Goal: Check status: Check status

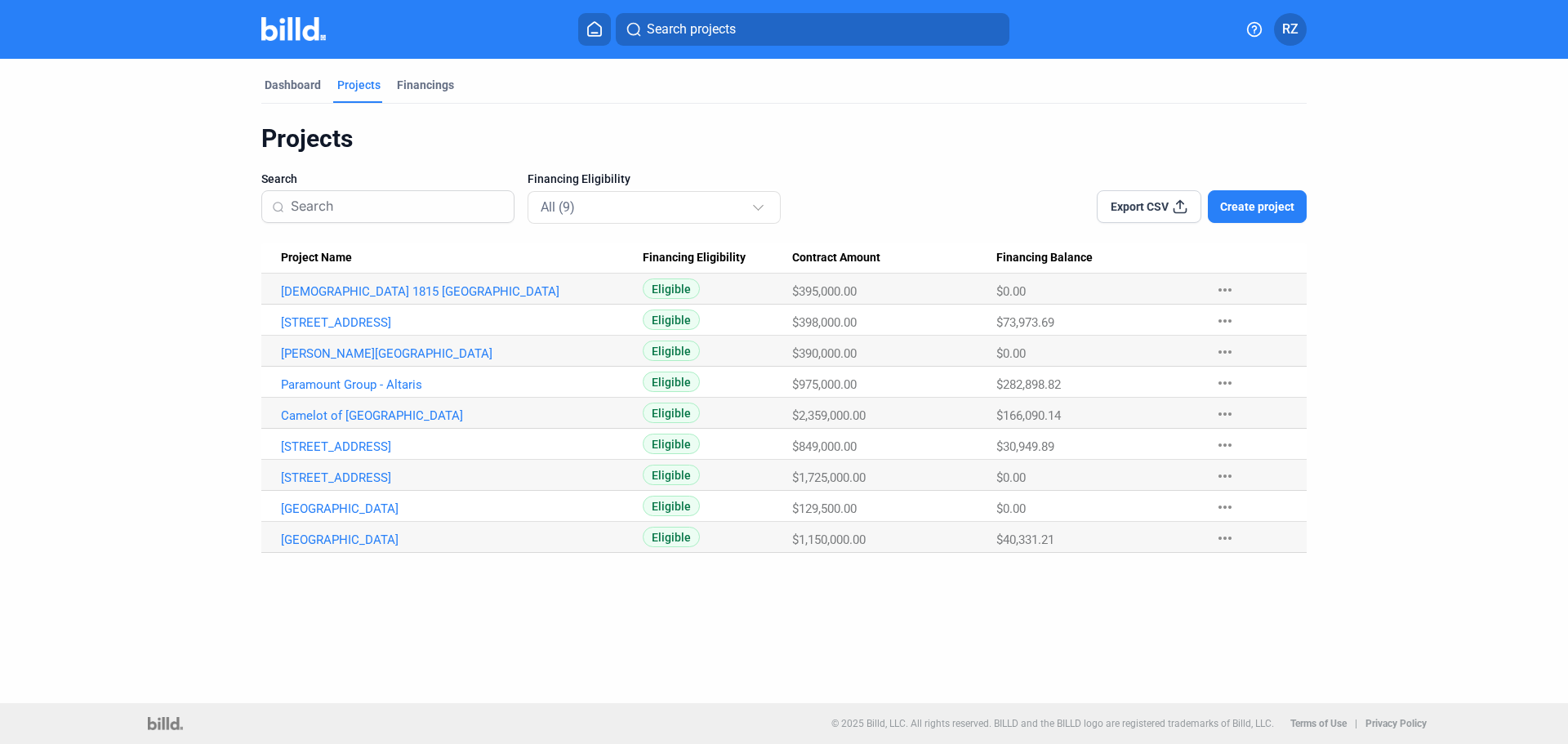
click at [284, 44] on div "Search projects RZ" at bounding box center [784, 29] width 1274 height 33
click at [286, 40] on img at bounding box center [293, 29] width 65 height 24
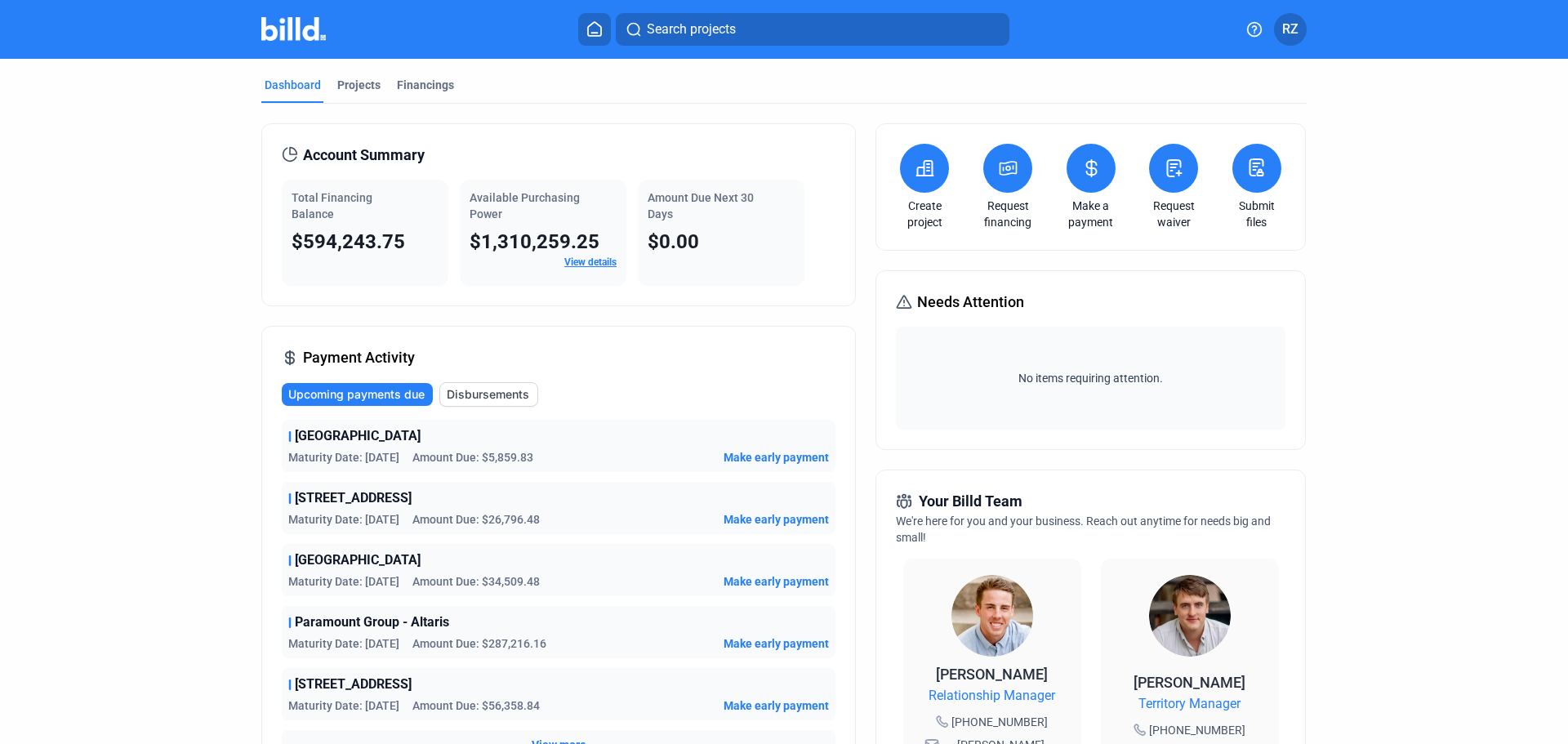
click at [293, 24] on img at bounding box center [293, 29] width 65 height 24
click at [599, 255] on span "View details" at bounding box center [591, 262] width 52 height 15
click at [579, 263] on link "View details" at bounding box center [591, 262] width 52 height 11
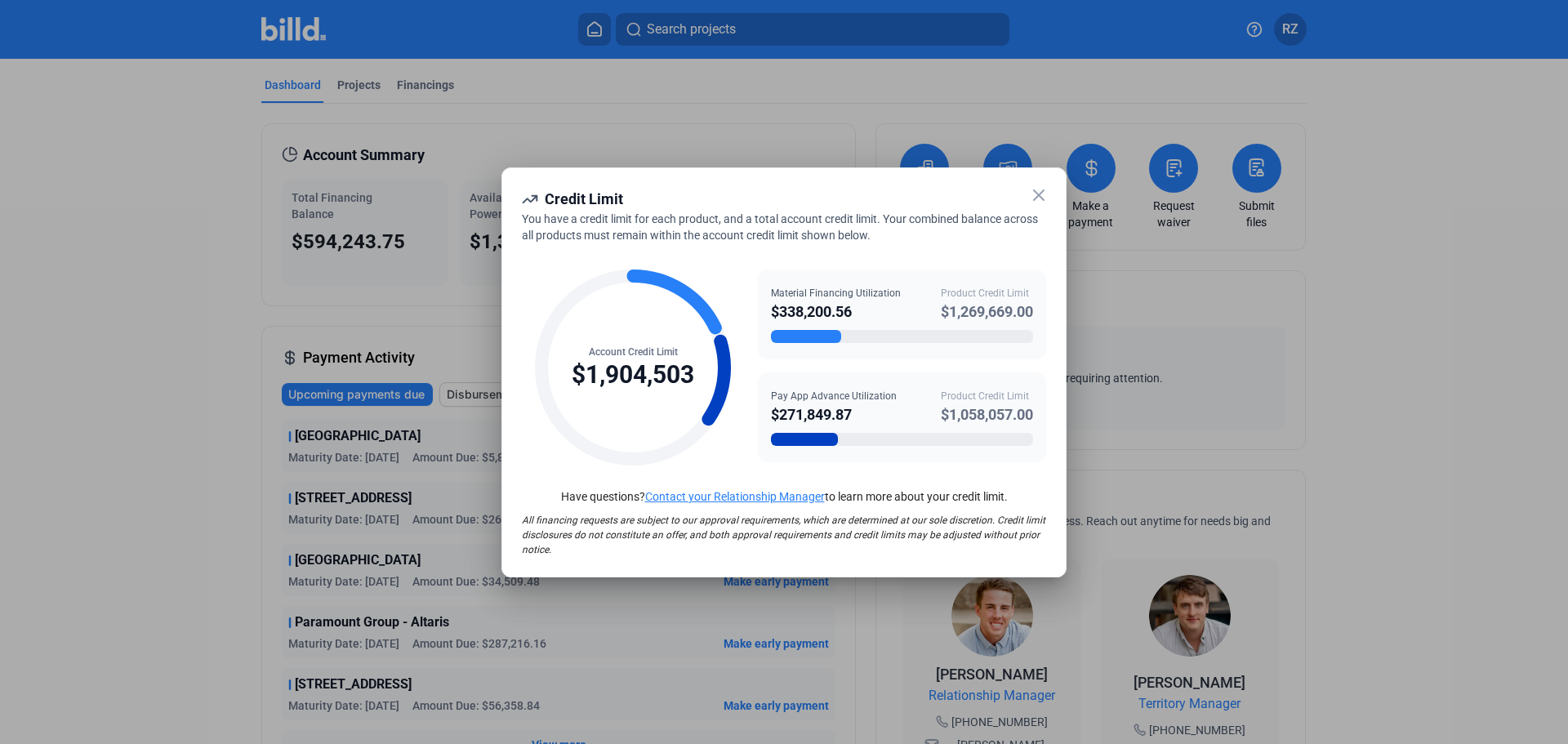
click at [1031, 199] on icon at bounding box center [1039, 195] width 20 height 20
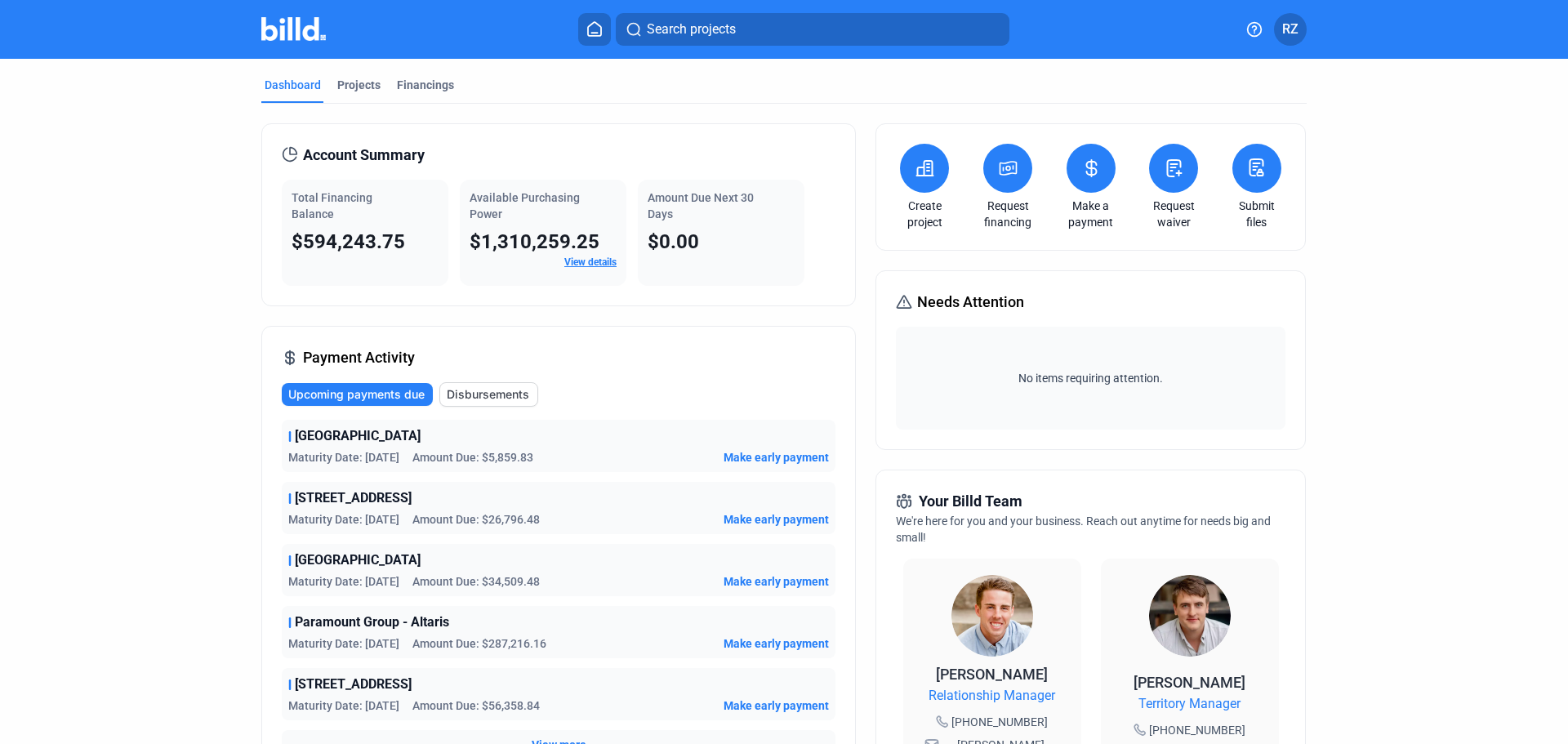
click at [150, 280] on dashboard "Dashboard Projects Financings Account Summary Total Financing Balance $594,243.…" at bounding box center [784, 624] width 1411 height 1130
click at [359, 80] on div "Projects" at bounding box center [358, 85] width 43 height 16
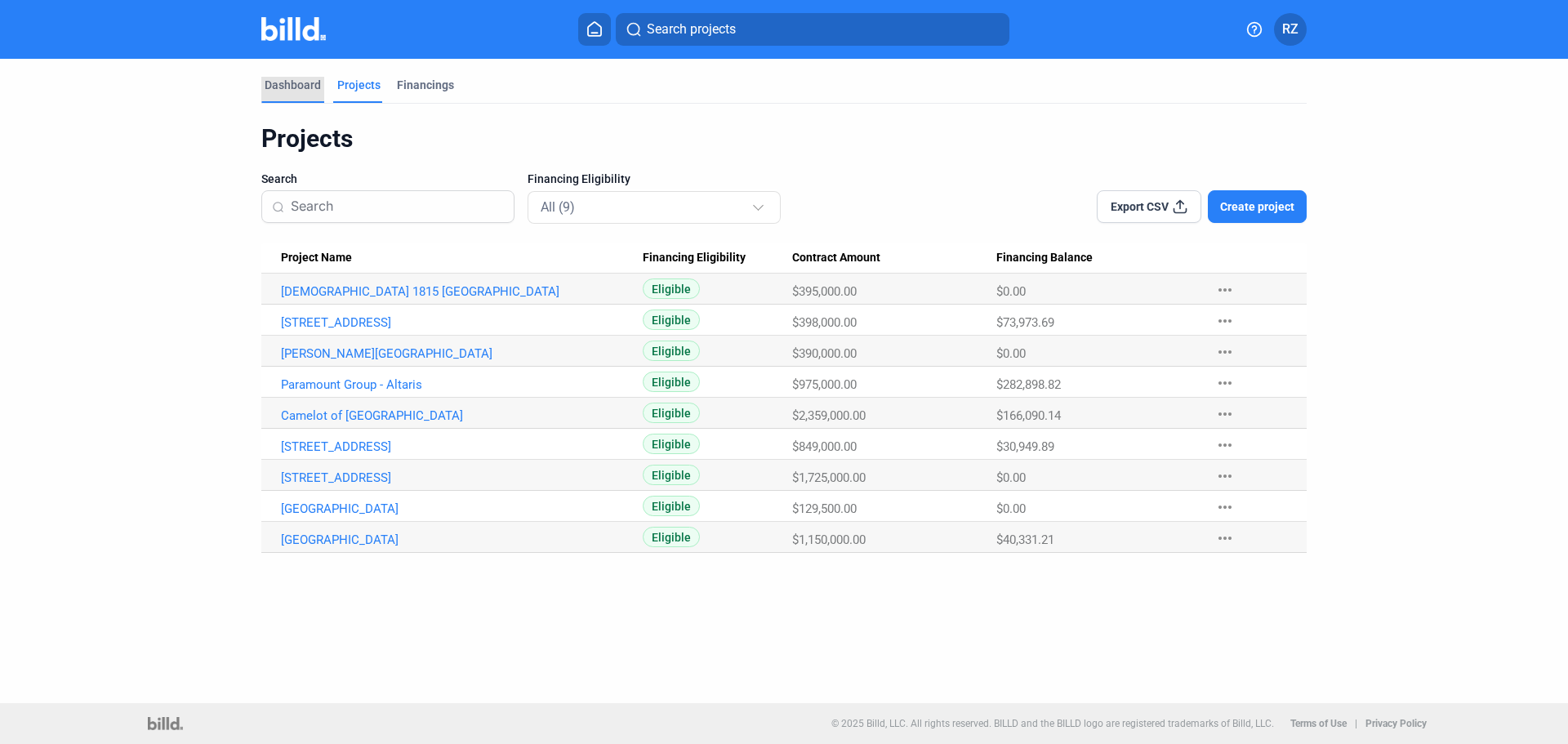
click at [296, 87] on div "Dashboard" at bounding box center [293, 85] width 56 height 16
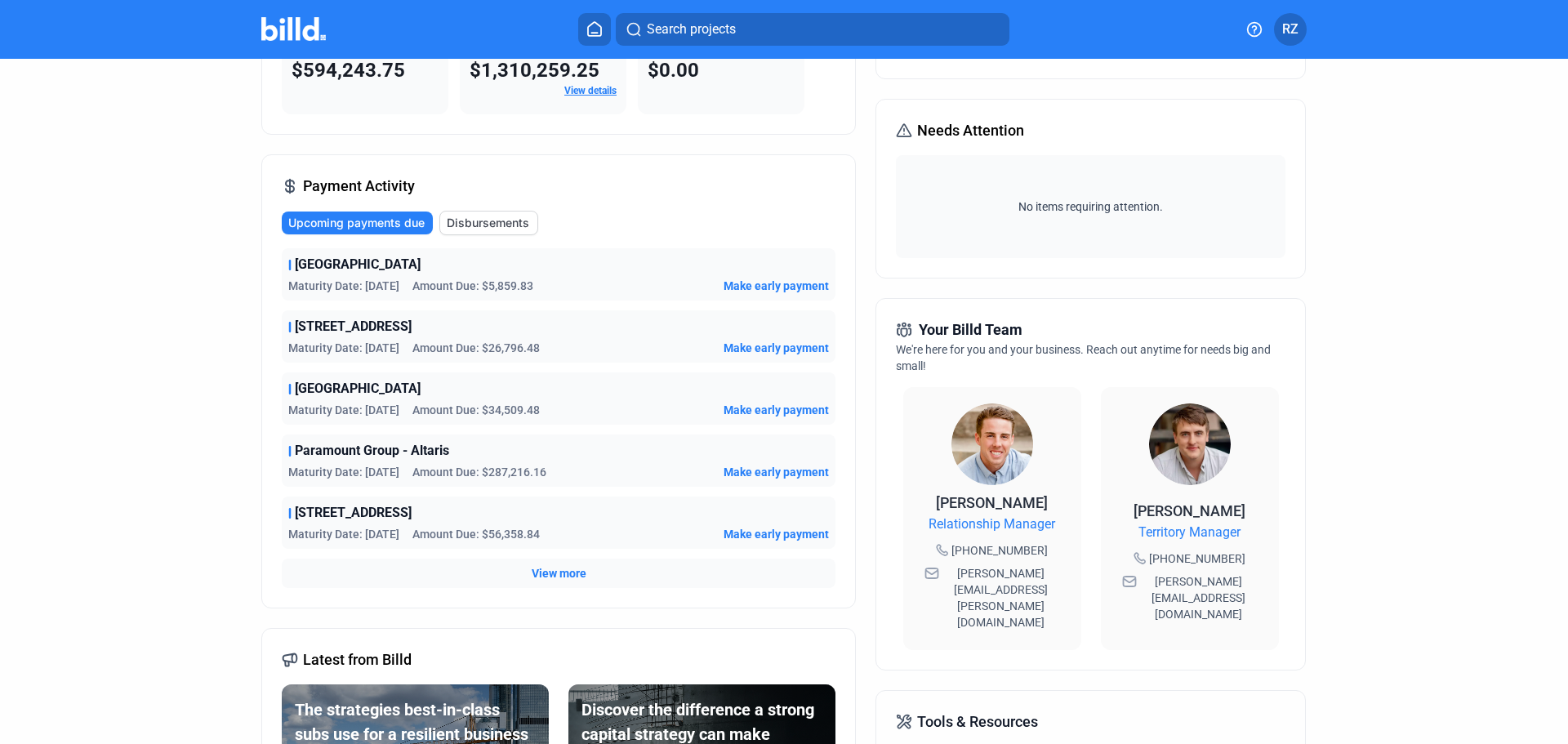
scroll to position [436, 0]
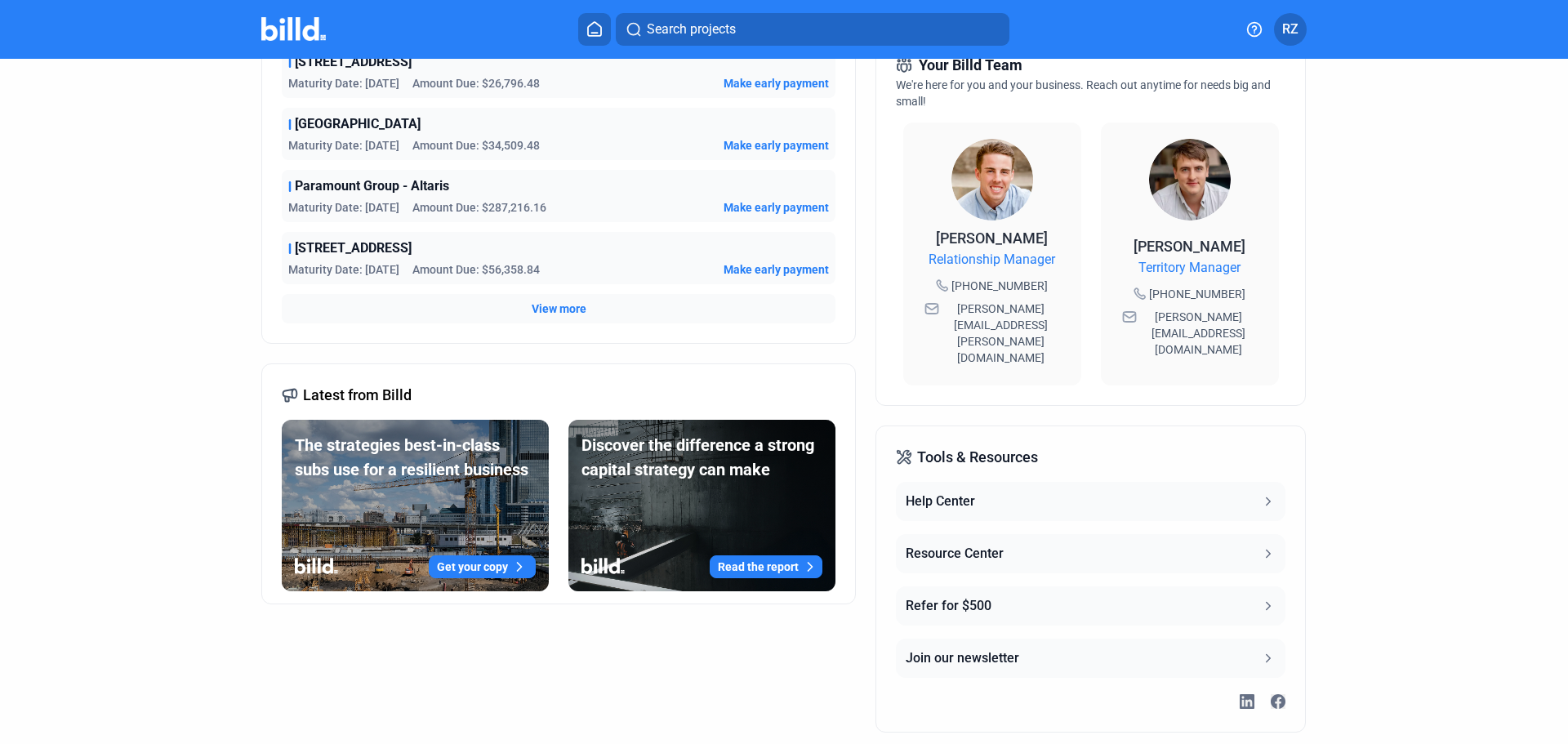
click at [546, 304] on span "View more" at bounding box center [559, 309] width 55 height 16
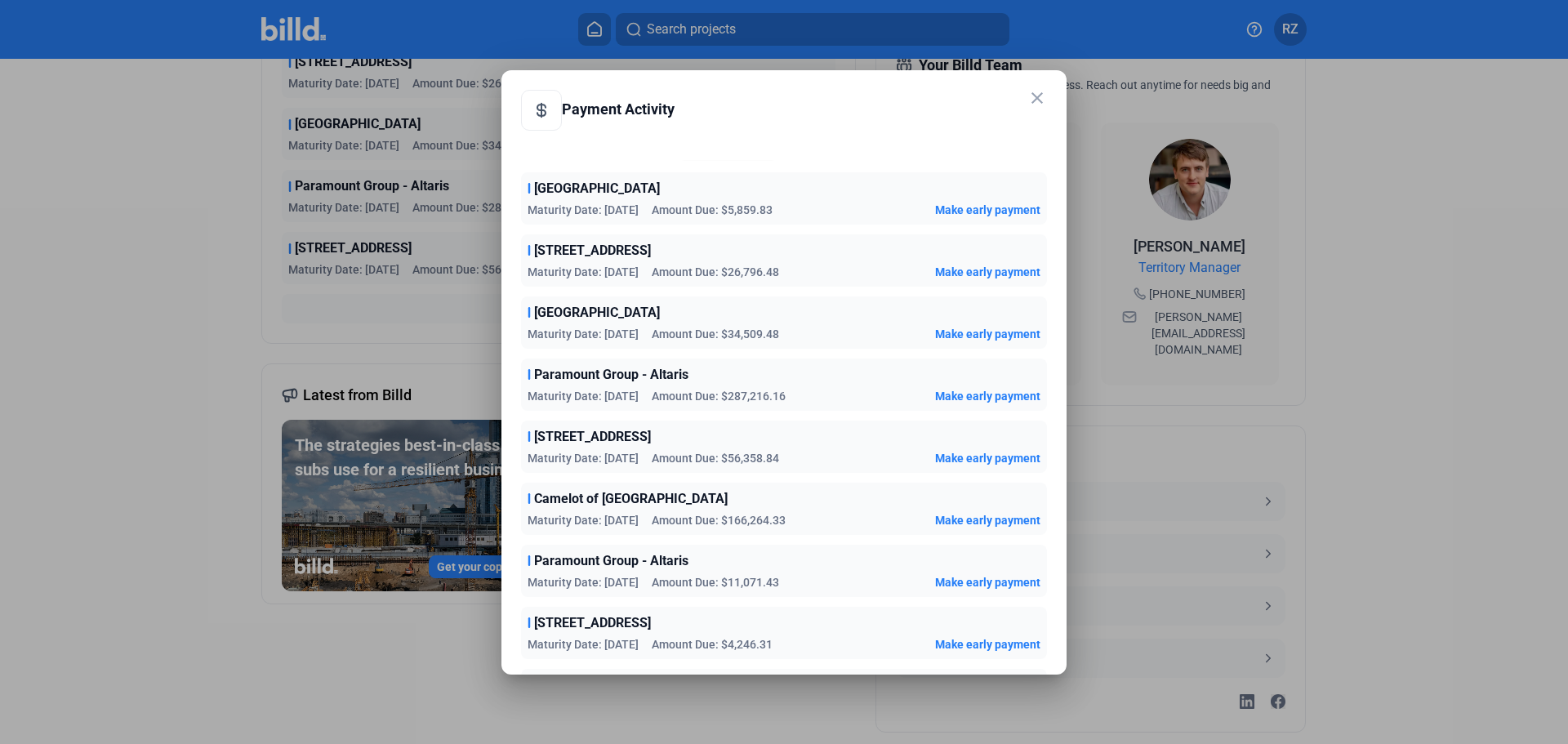
scroll to position [0, 0]
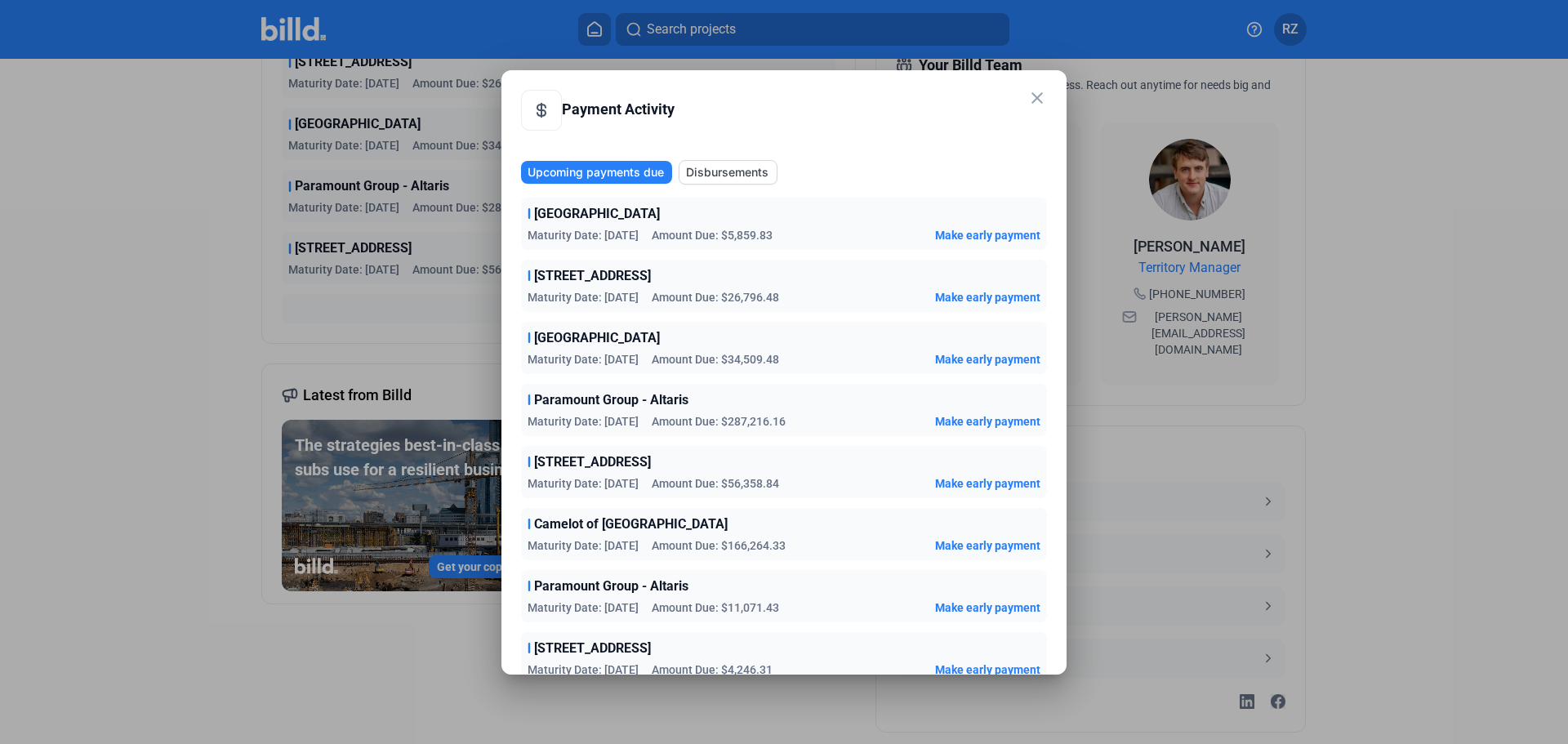
click at [88, 330] on div at bounding box center [784, 372] width 1568 height 744
click at [1039, 96] on mat-icon "close" at bounding box center [1037, 98] width 20 height 20
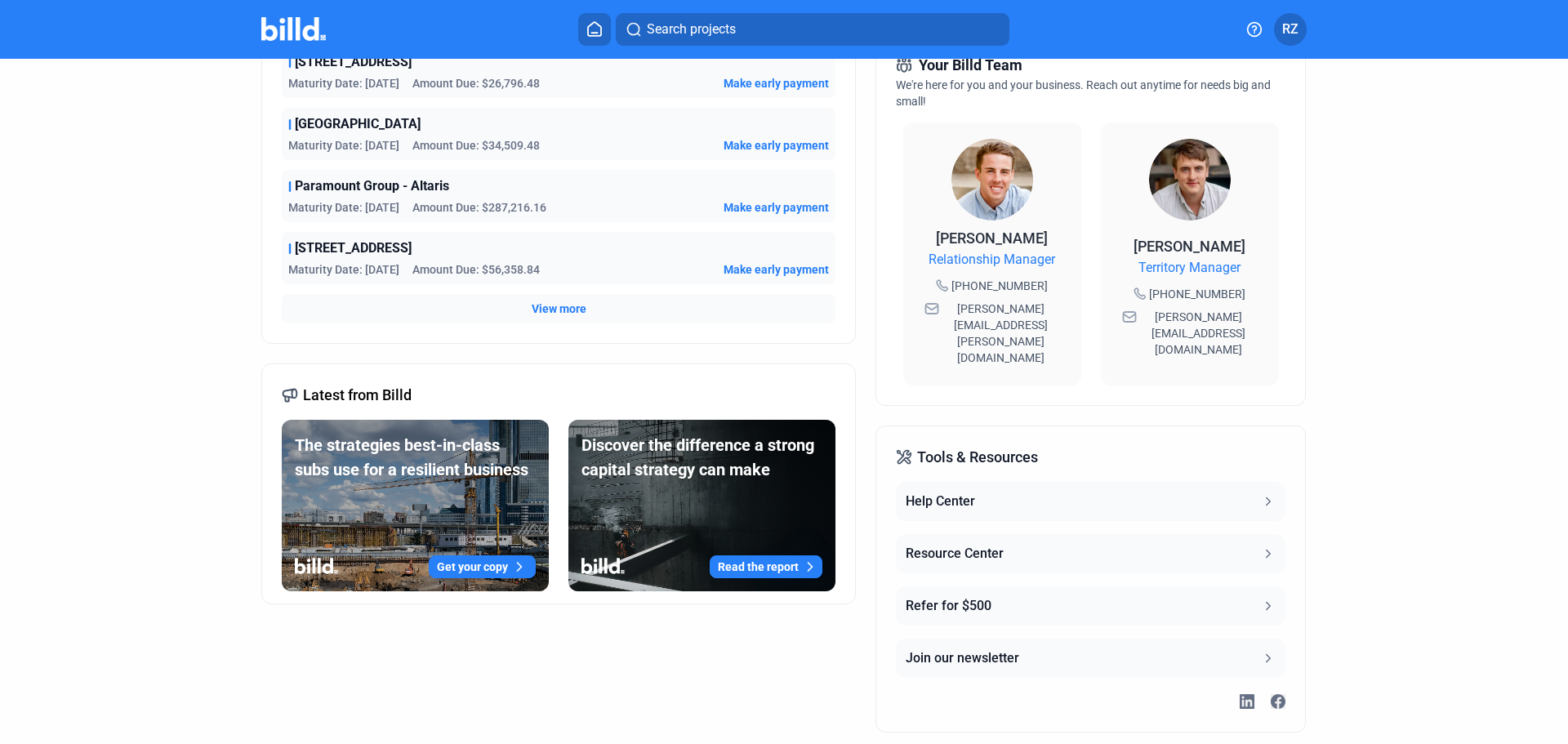
drag, startPoint x: 1558, startPoint y: 480, endPoint x: 1529, endPoint y: 194, distance: 287.5
click at [1529, 194] on div "Dashboard Projects Financings Account Summary Total Financing Balance $594,243.…" at bounding box center [784, 187] width 1568 height 1130
click at [1381, 292] on dashboard "Dashboard Projects Financings Account Summary Total Financing Balance $594,243.…" at bounding box center [784, 187] width 1411 height 1130
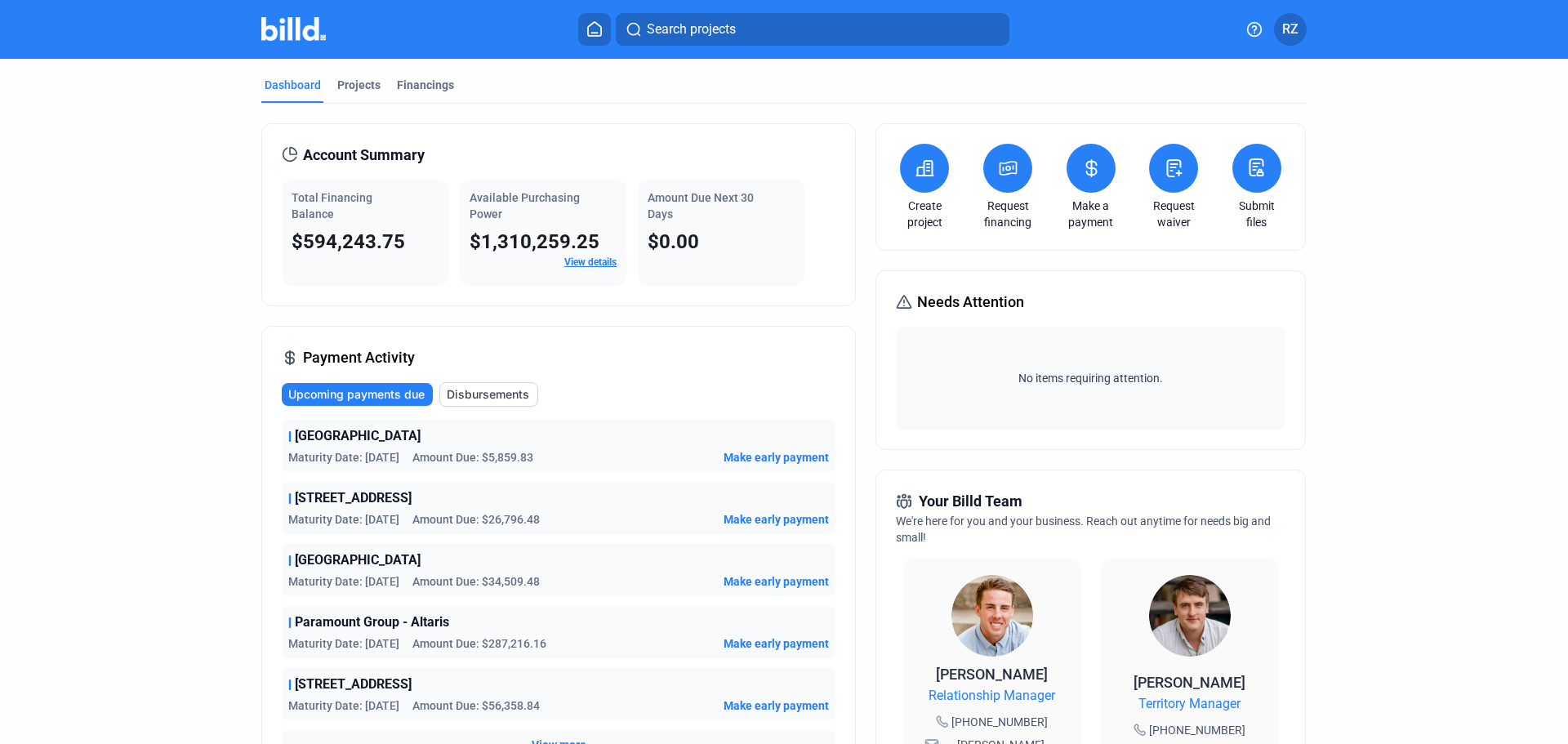
click at [1385, 201] on dashboard "Dashboard Projects Financings Account Summary Total Financing Balance $594,243.…" at bounding box center [784, 624] width 1411 height 1130
click at [50, 177] on div "Dashboard Projects Financings Account Summary Total Financing Balance $594,243.…" at bounding box center [784, 624] width 1568 height 1130
